Goal: Information Seeking & Learning: Learn about a topic

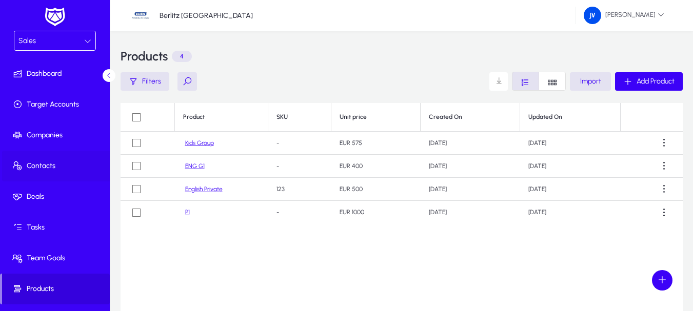
click at [39, 164] on span "Contacts" at bounding box center [57, 166] width 110 height 10
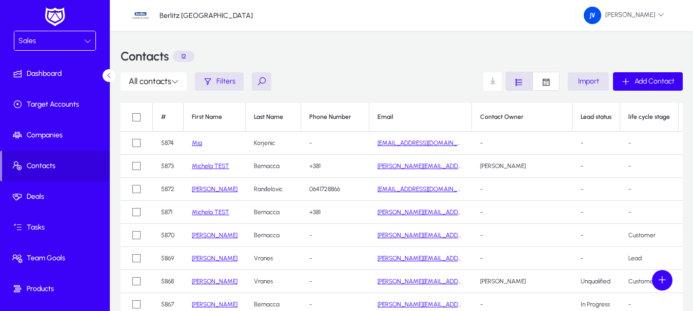
click at [196, 144] on link "Mia" at bounding box center [197, 142] width 10 height 7
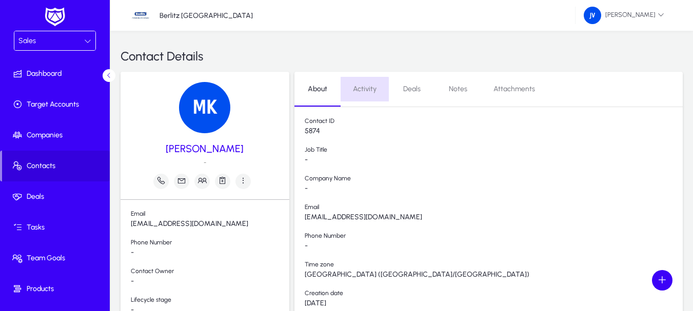
click at [362, 91] on span "Activity" at bounding box center [365, 89] width 24 height 7
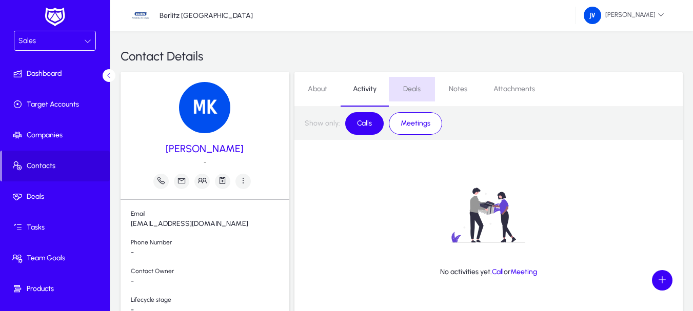
click at [410, 90] on span "Deals" at bounding box center [411, 89] width 17 height 7
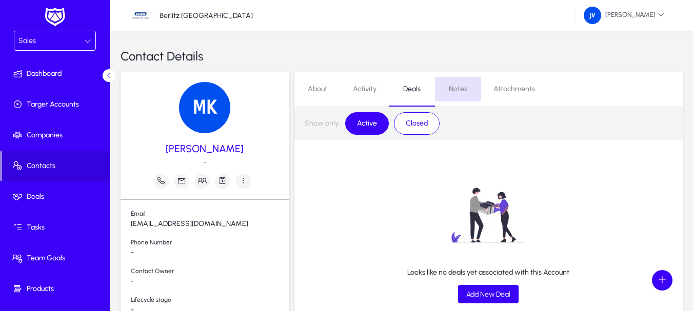
click at [460, 89] on span "Notes" at bounding box center [458, 89] width 18 height 7
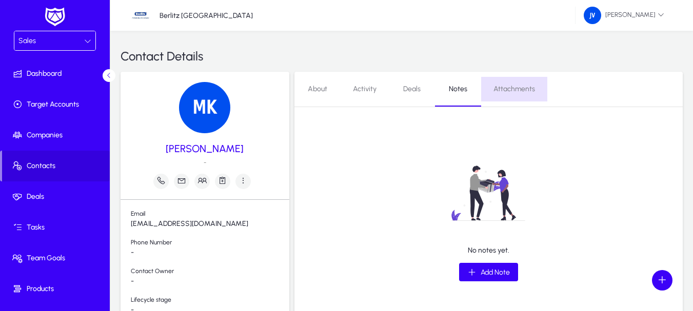
click at [515, 87] on span "Attachments" at bounding box center [514, 89] width 42 height 7
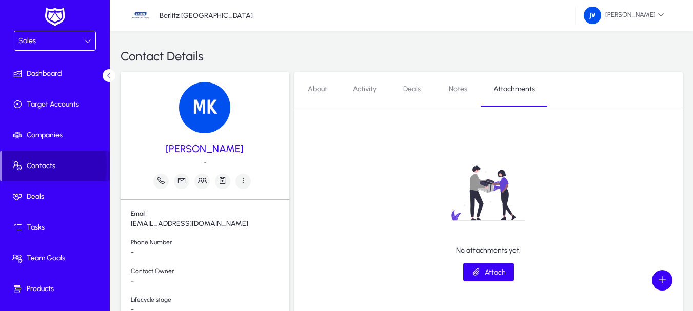
click at [39, 166] on span "Contacts" at bounding box center [56, 166] width 108 height 10
